Goal: Complete application form

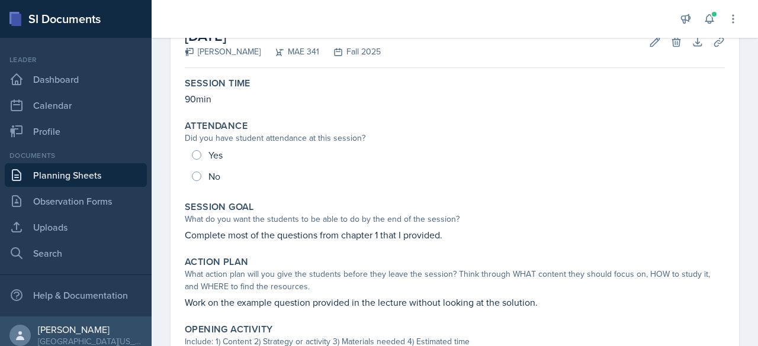
scroll to position [75, 0]
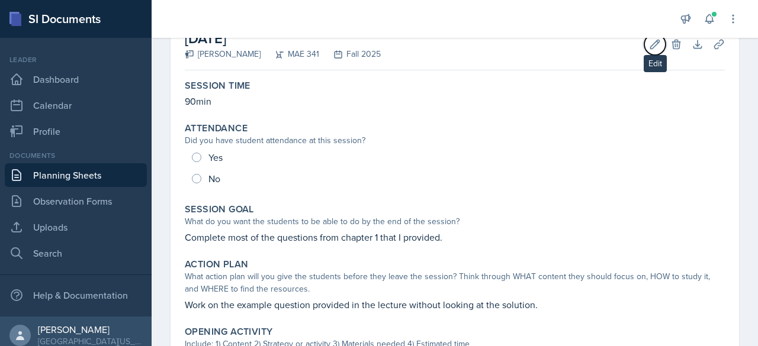
click at [649, 45] on icon at bounding box center [655, 44] width 12 height 12
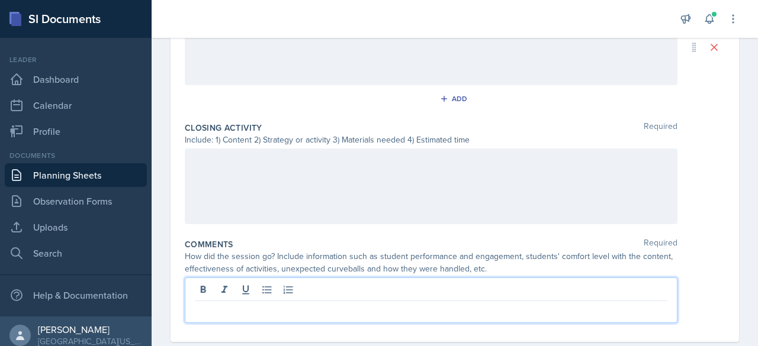
scroll to position [633, 0]
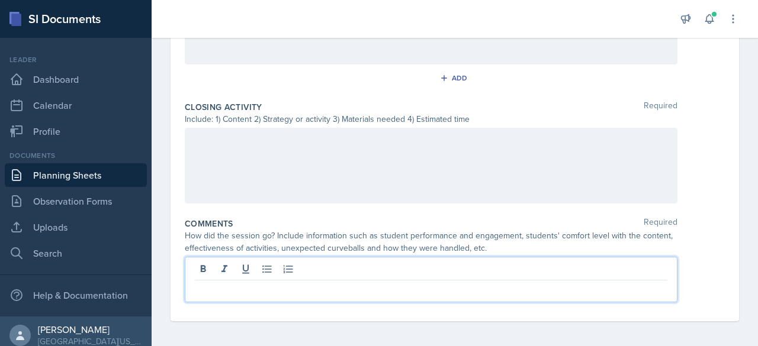
click at [359, 288] on p at bounding box center [431, 290] width 473 height 14
click at [428, 290] on p "I was in a wrong class room for the first half (OKT N142)" at bounding box center [431, 290] width 473 height 14
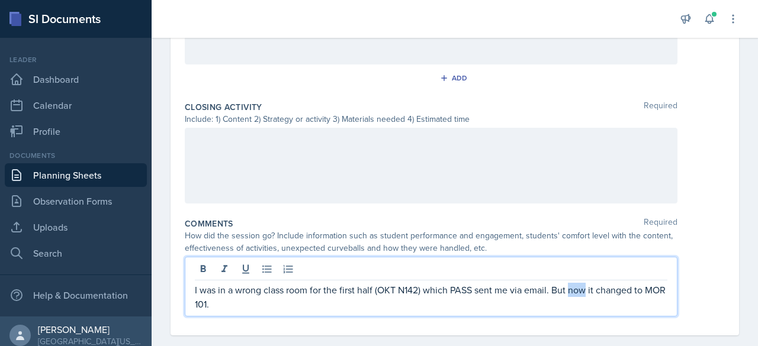
drag, startPoint x: 569, startPoint y: 289, endPoint x: 587, endPoint y: 287, distance: 17.9
click at [587, 287] on p "I was in a wrong class room for the first half (OKT N142) which PASS sent me vi…" at bounding box center [431, 297] width 473 height 28
click at [593, 286] on p "I was in a wrong class room for the first half (OKT N142) which PASS sent me vi…" at bounding box center [431, 297] width 473 height 28
drag, startPoint x: 553, startPoint y: 286, endPoint x: 641, endPoint y: 285, distance: 88.8
click at [641, 285] on p "I was in a wrong class room for the first half (OKT N142) which PASS sent me vi…" at bounding box center [431, 297] width 473 height 28
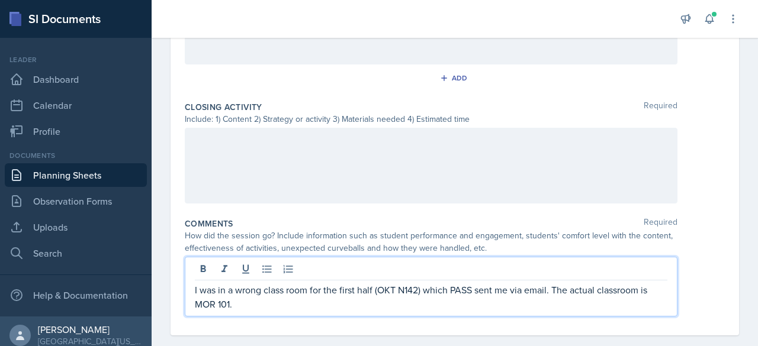
click at [497, 307] on p "I was in a wrong class room for the first half (OKT N142) which PASS sent me vi…" at bounding box center [431, 297] width 473 height 28
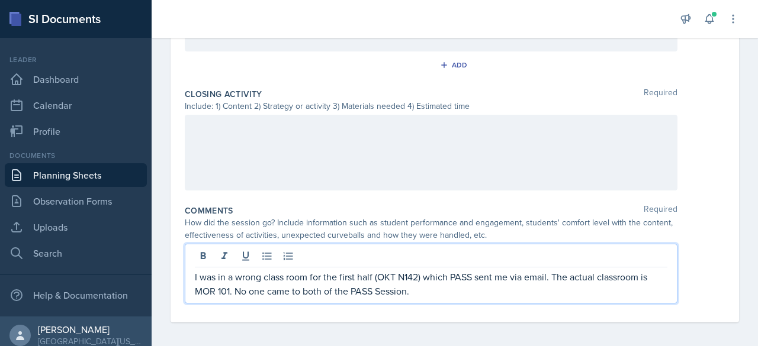
scroll to position [647, 0]
click at [483, 219] on div "How did the session go? Include information such as student performance and eng…" at bounding box center [431, 228] width 493 height 25
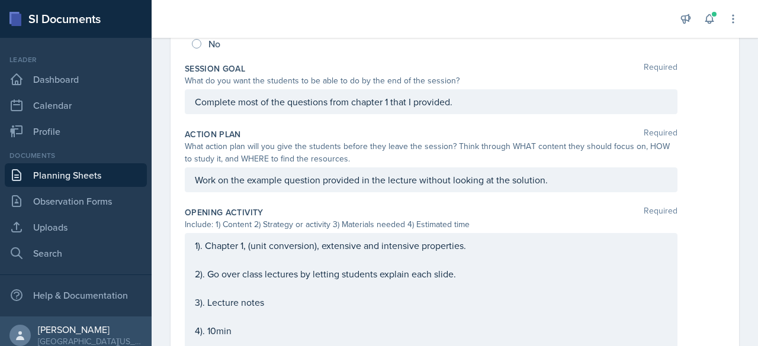
scroll to position [0, 0]
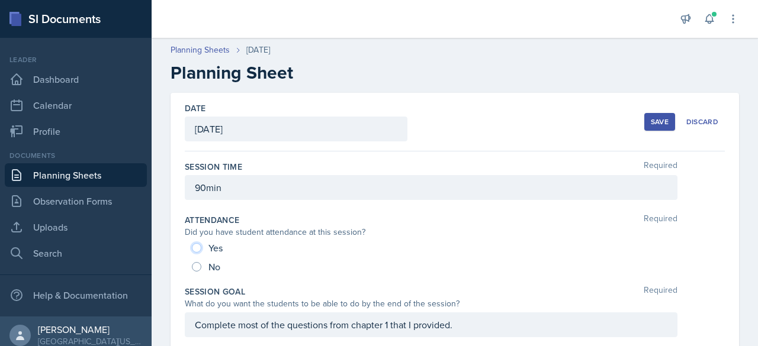
click at [197, 252] on input "Yes" at bounding box center [196, 247] width 9 height 9
radio input "true"
click at [211, 264] on span "No" at bounding box center [214, 267] width 12 height 12
click at [201, 264] on input "No" at bounding box center [196, 266] width 9 height 9
radio input "true"
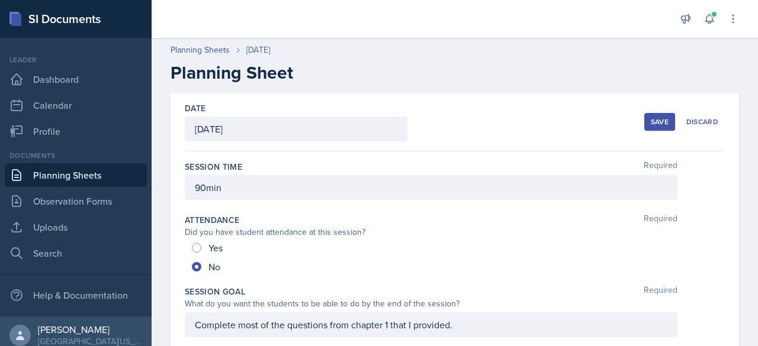
click at [208, 251] on span "Yes" at bounding box center [215, 248] width 14 height 12
click at [201, 251] on input "Yes" at bounding box center [196, 247] width 9 height 9
radio input "true"
click at [215, 262] on span "No" at bounding box center [214, 267] width 12 height 12
click at [201, 262] on input "No" at bounding box center [196, 266] width 9 height 9
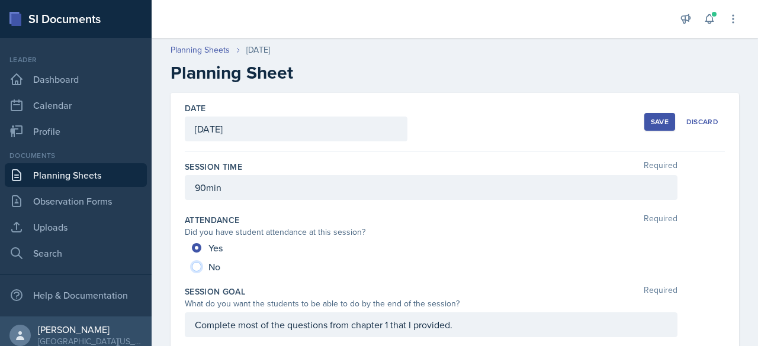
radio input "true"
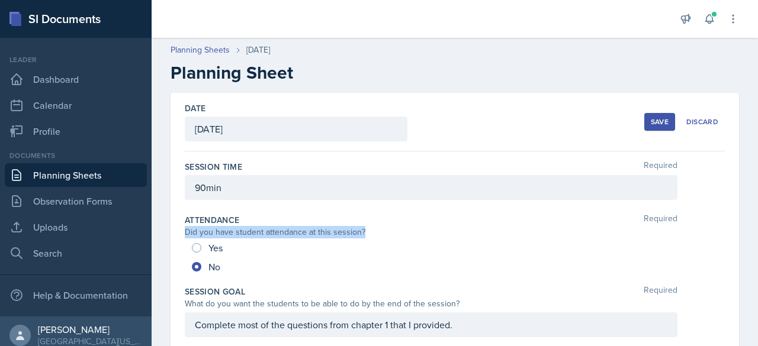
drag, startPoint x: 185, startPoint y: 231, endPoint x: 371, endPoint y: 236, distance: 186.0
click at [371, 236] on div "Did you have student attendance at this session?" at bounding box center [431, 232] width 493 height 12
copy div "Did you have student attendance at this session?"
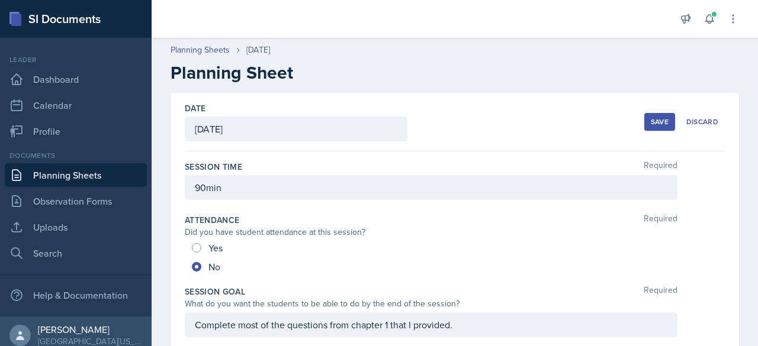
click at [199, 252] on div "Yes" at bounding box center [208, 248] width 33 height 19
click at [212, 248] on span "Yes" at bounding box center [215, 248] width 14 height 12
click at [201, 248] on input "Yes" at bounding box center [196, 247] width 9 height 9
radio input "true"
click at [651, 123] on div "Save" at bounding box center [660, 121] width 18 height 9
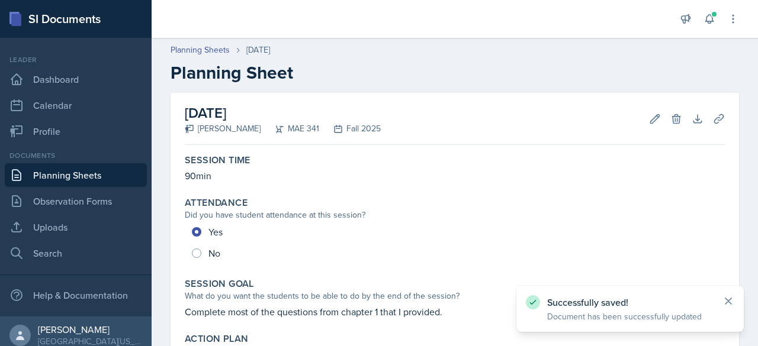
click at [728, 297] on icon at bounding box center [729, 302] width 12 height 12
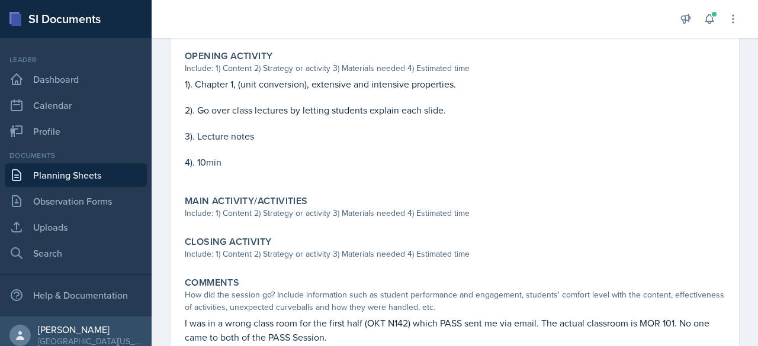
scroll to position [430, 0]
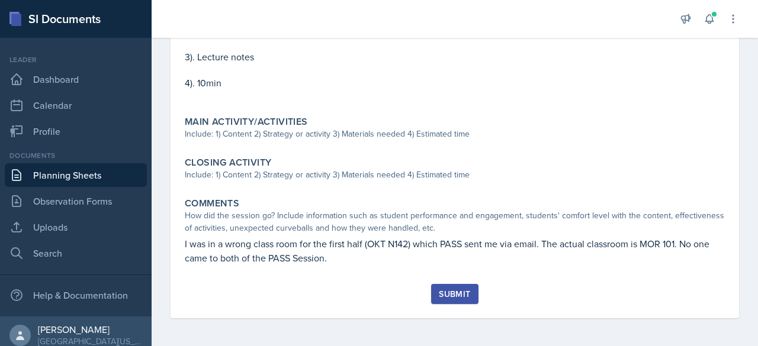
click at [463, 292] on div "Submit" at bounding box center [454, 294] width 31 height 9
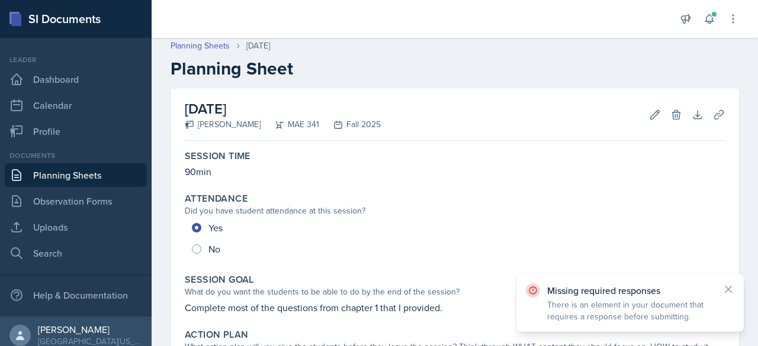
scroll to position [3, 0]
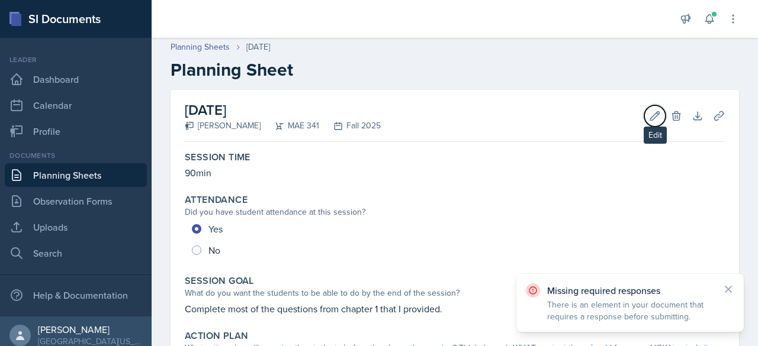
click at [644, 120] on button "Edit" at bounding box center [654, 115] width 21 height 21
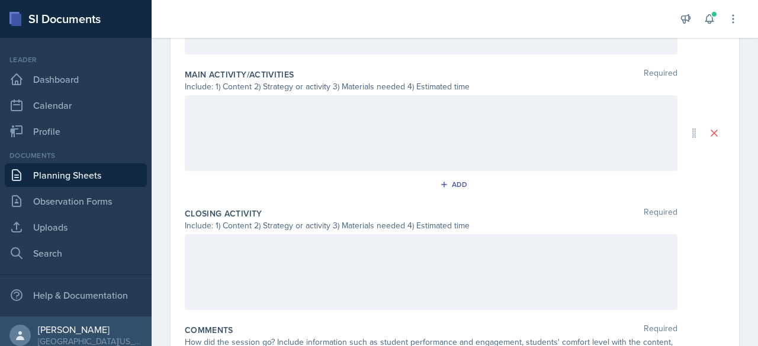
click at [419, 131] on div at bounding box center [431, 133] width 493 height 76
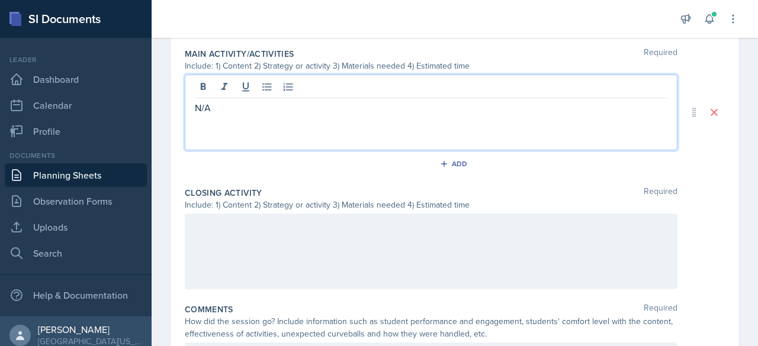
click at [345, 235] on div at bounding box center [431, 252] width 493 height 76
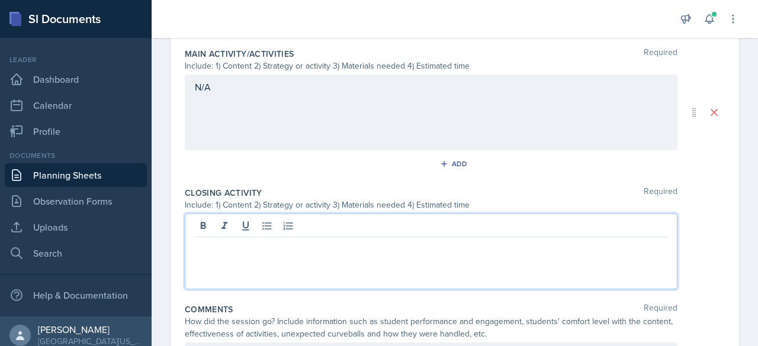
scroll to position [567, 0]
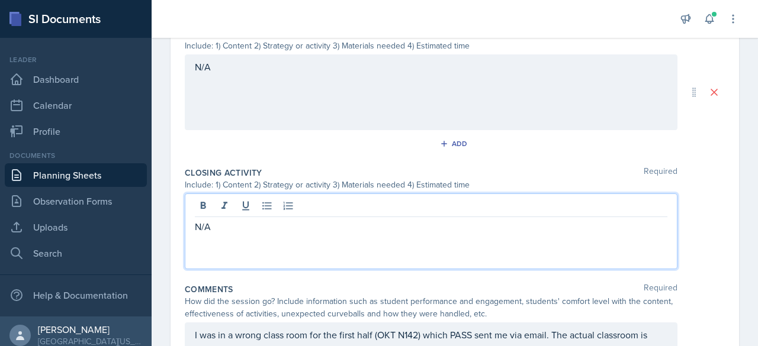
click at [398, 155] on div "Main Activity/Activities Required Include: 1) Content 2) Strategy or activity 3…" at bounding box center [455, 92] width 540 height 139
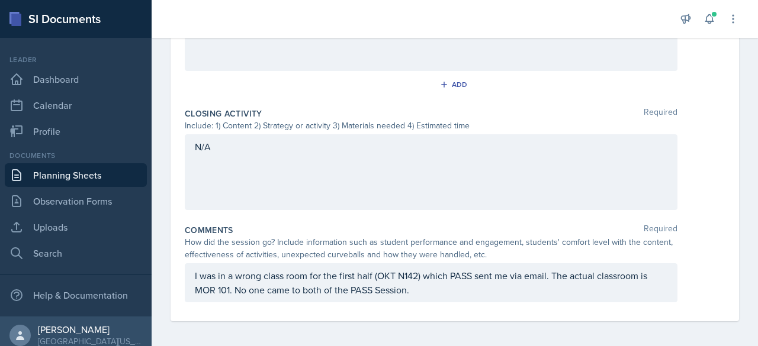
scroll to position [0, 0]
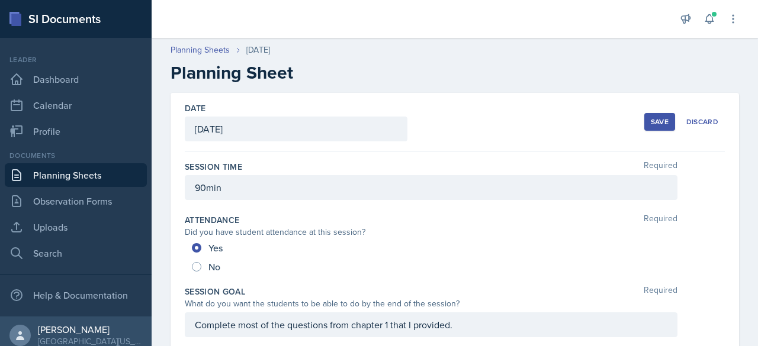
click at [657, 115] on button "Save" at bounding box center [659, 122] width 31 height 18
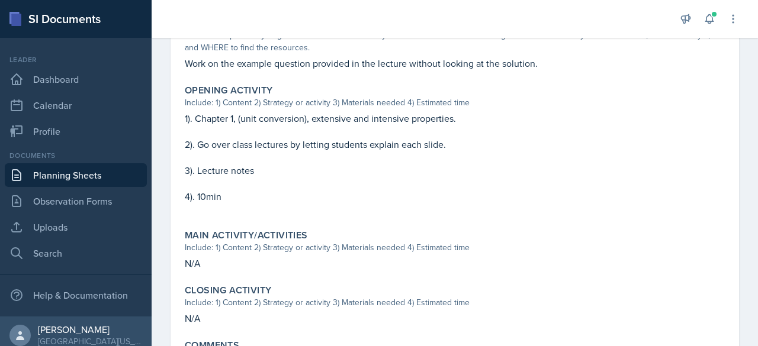
scroll to position [458, 0]
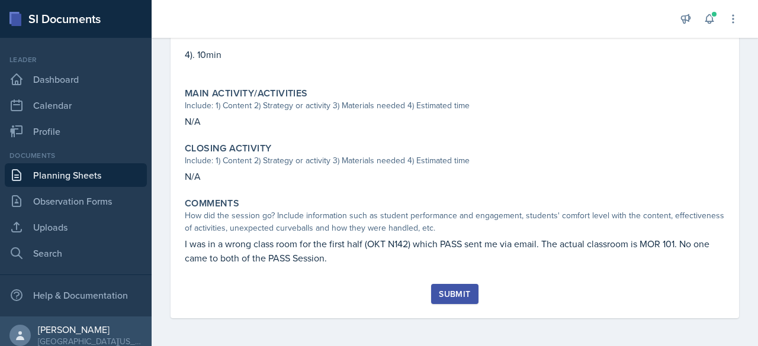
click at [448, 292] on div "Submit" at bounding box center [454, 294] width 31 height 9
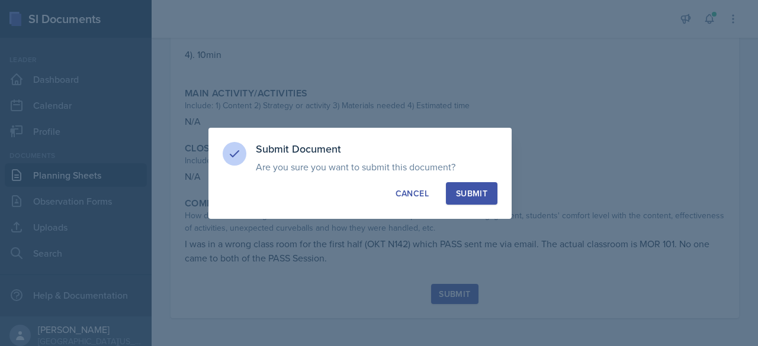
click at [473, 195] on div "Submit" at bounding box center [471, 194] width 31 height 12
radio input "true"
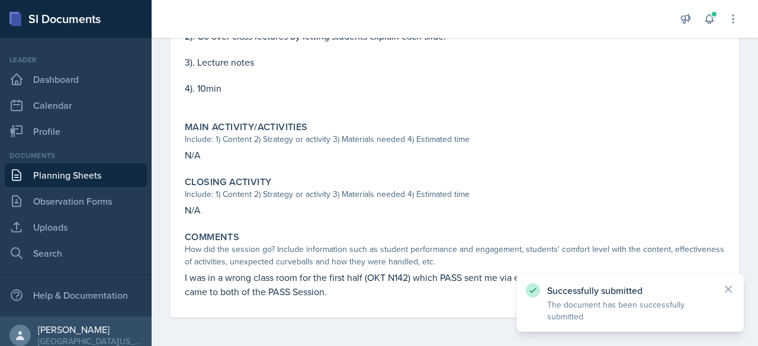
scroll to position [424, 0]
click at [733, 287] on icon at bounding box center [729, 290] width 12 height 12
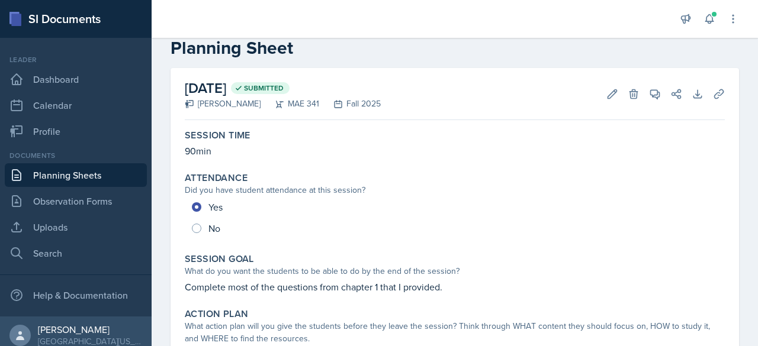
scroll to position [0, 0]
